Goal: Information Seeking & Learning: Learn about a topic

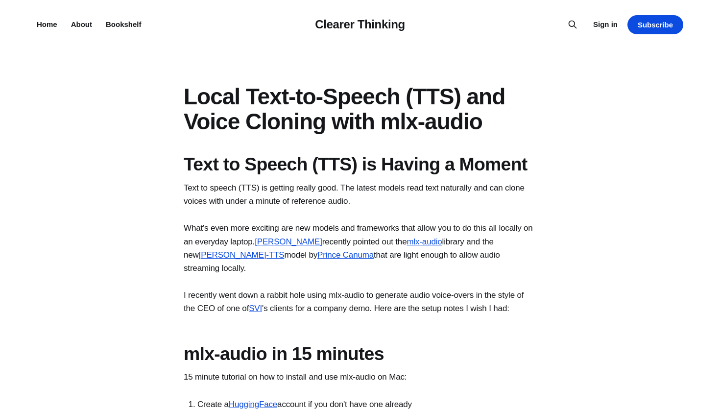
click at [209, 116] on h1 "Local Text-to-Speech (TTS) and Voice Cloning with mlx-audio" at bounding box center [360, 108] width 353 height 49
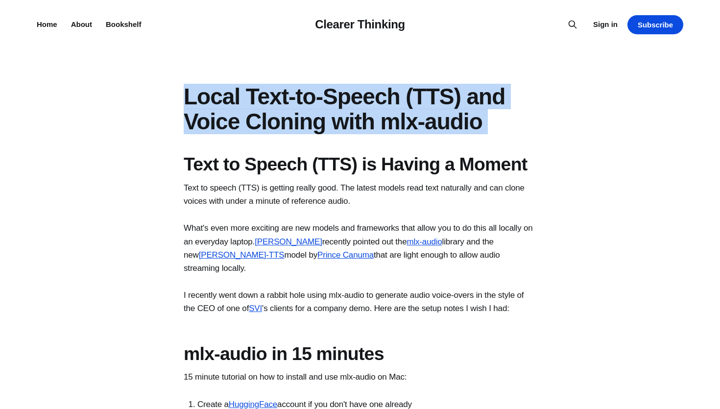
click at [209, 116] on h1 "Local Text-to-Speech (TTS) and Voice Cloning with mlx-audio" at bounding box center [360, 108] width 353 height 49
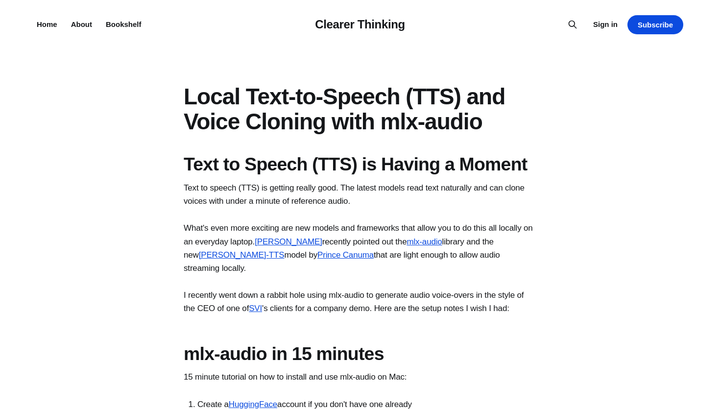
click at [209, 154] on h1 "Text to Speech (TTS) is Having a Moment" at bounding box center [360, 164] width 353 height 22
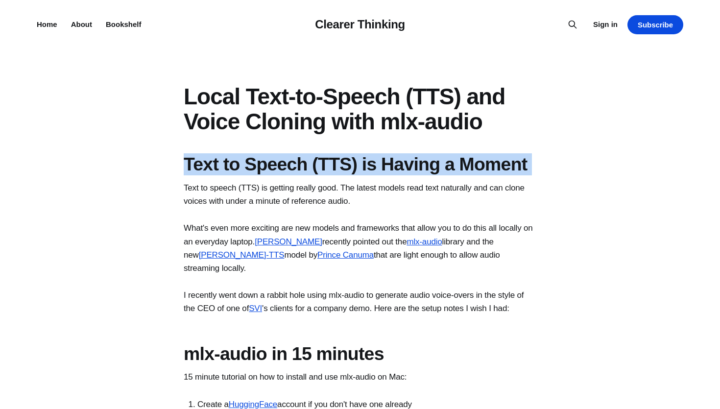
click at [266, 158] on h1 "Text to Speech (TTS) is Having a Moment" at bounding box center [360, 164] width 353 height 22
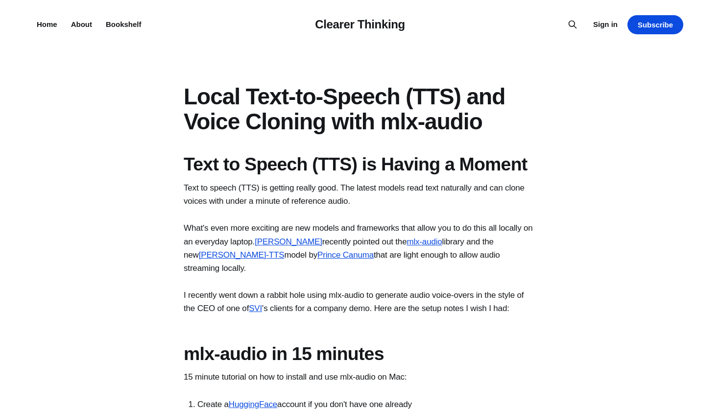
click at [266, 158] on h1 "Text to Speech (TTS) is Having a Moment" at bounding box center [360, 164] width 353 height 22
